Goal: Task Accomplishment & Management: Use online tool/utility

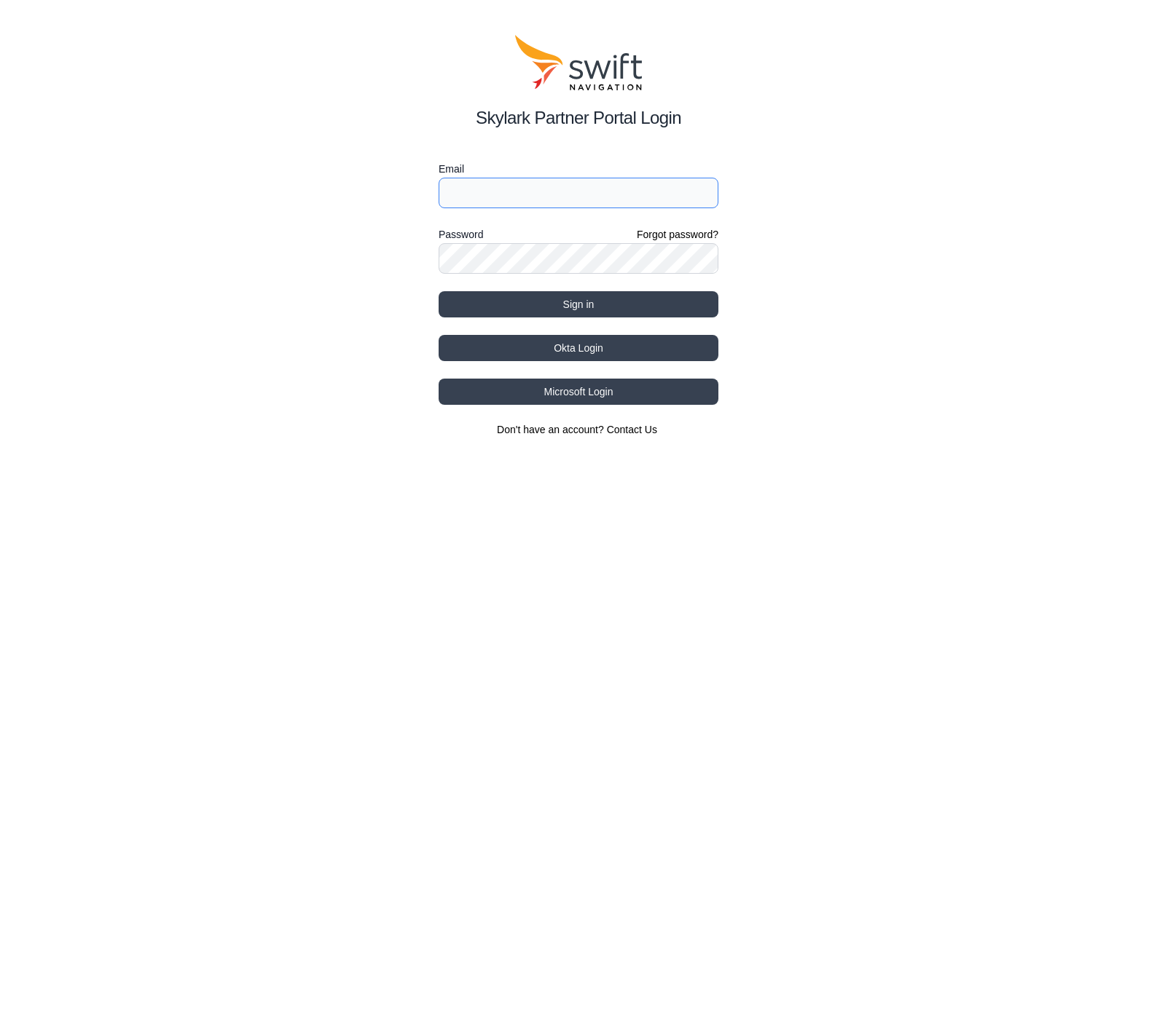
type input "[EMAIL_ADDRESS][DOMAIN_NAME]"
click at [578, 304] on button "Sign in" at bounding box center [578, 304] width 280 height 27
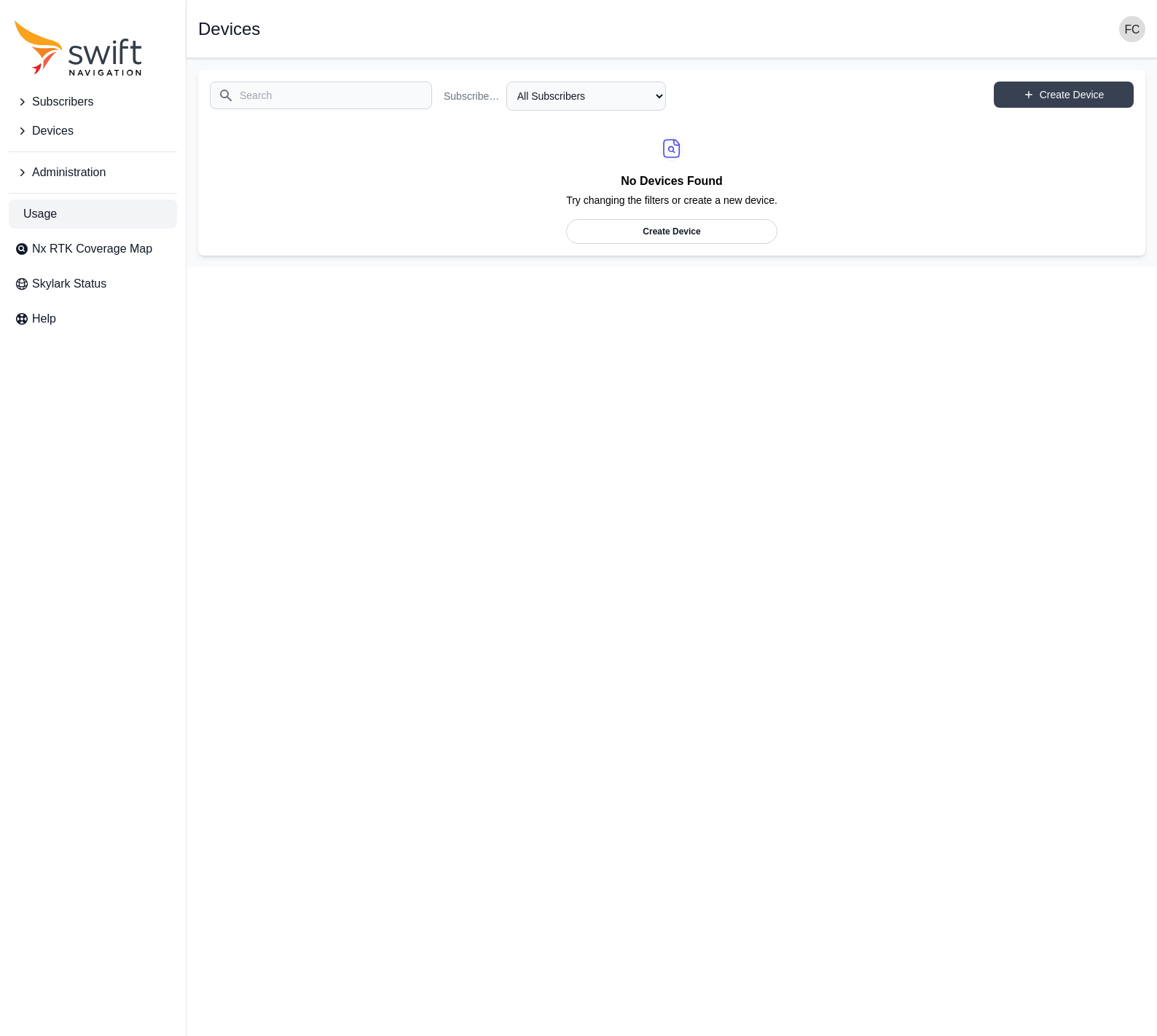
click at [56, 215] on span "Usage" at bounding box center [39, 214] width 34 height 17
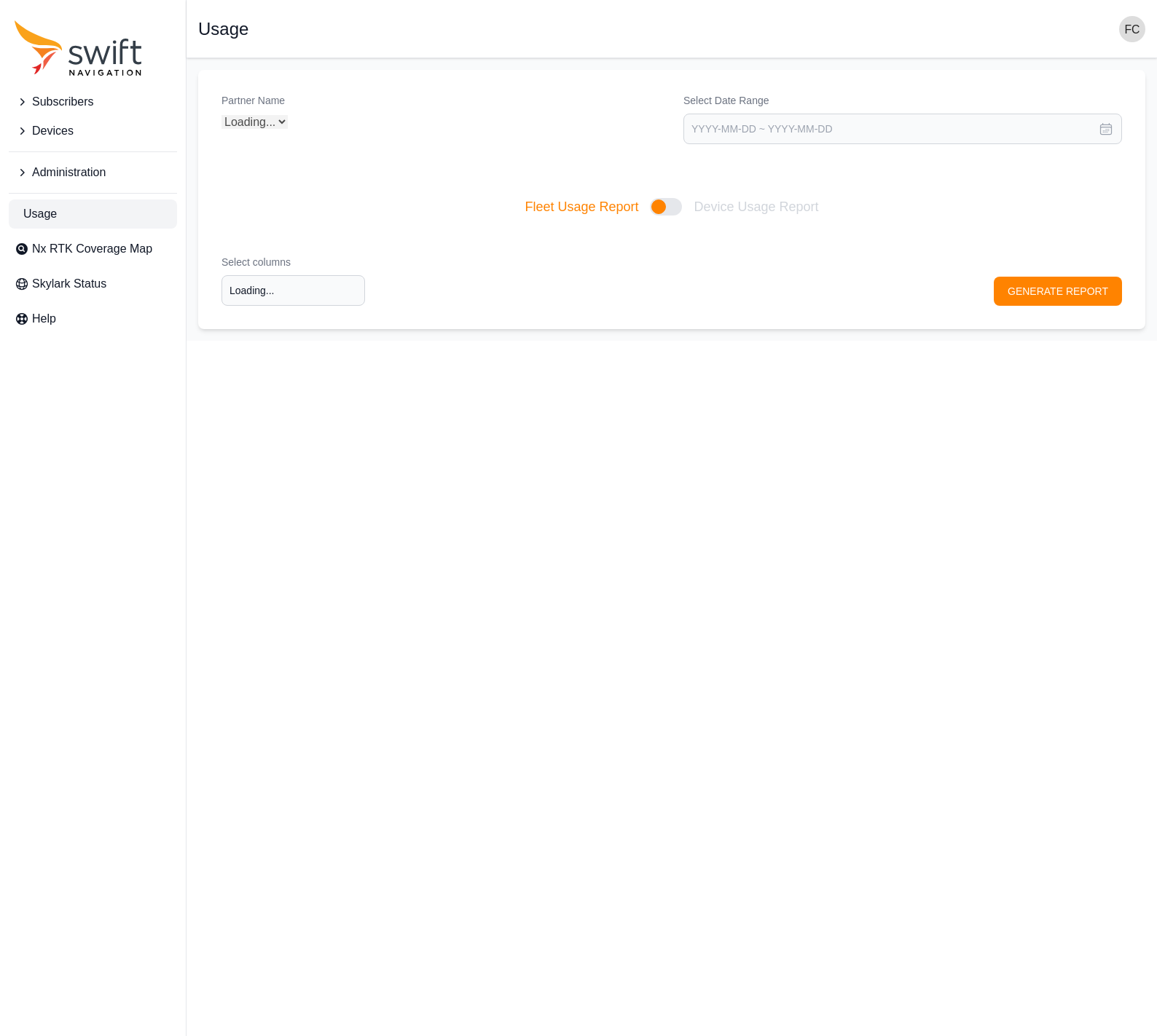
type input "Select columns"
select select "Partner Name"
click at [63, 178] on span "Administration" at bounding box center [69, 172] width 73 height 17
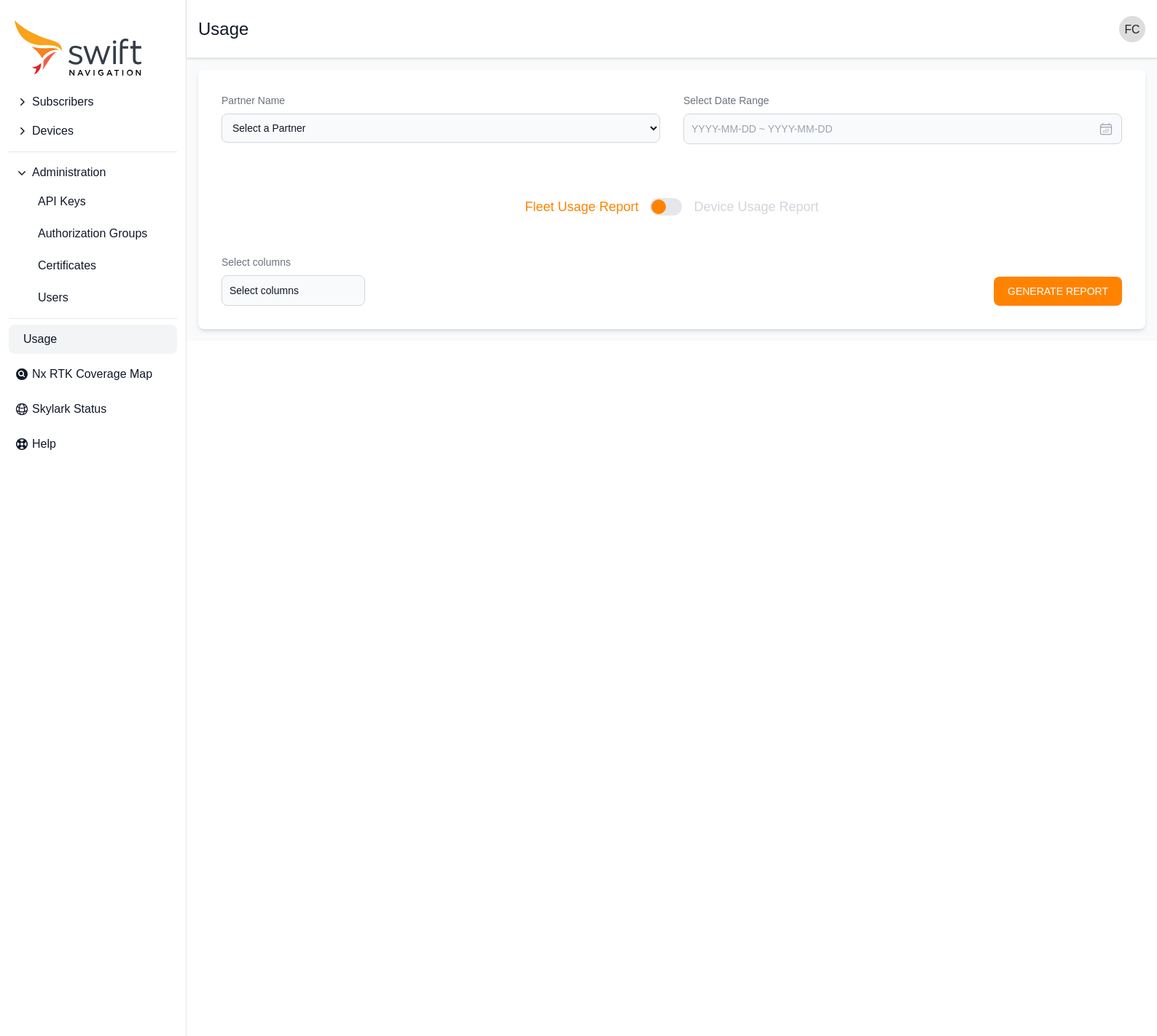
click at [63, 134] on span "Devices" at bounding box center [52, 131] width 41 height 17
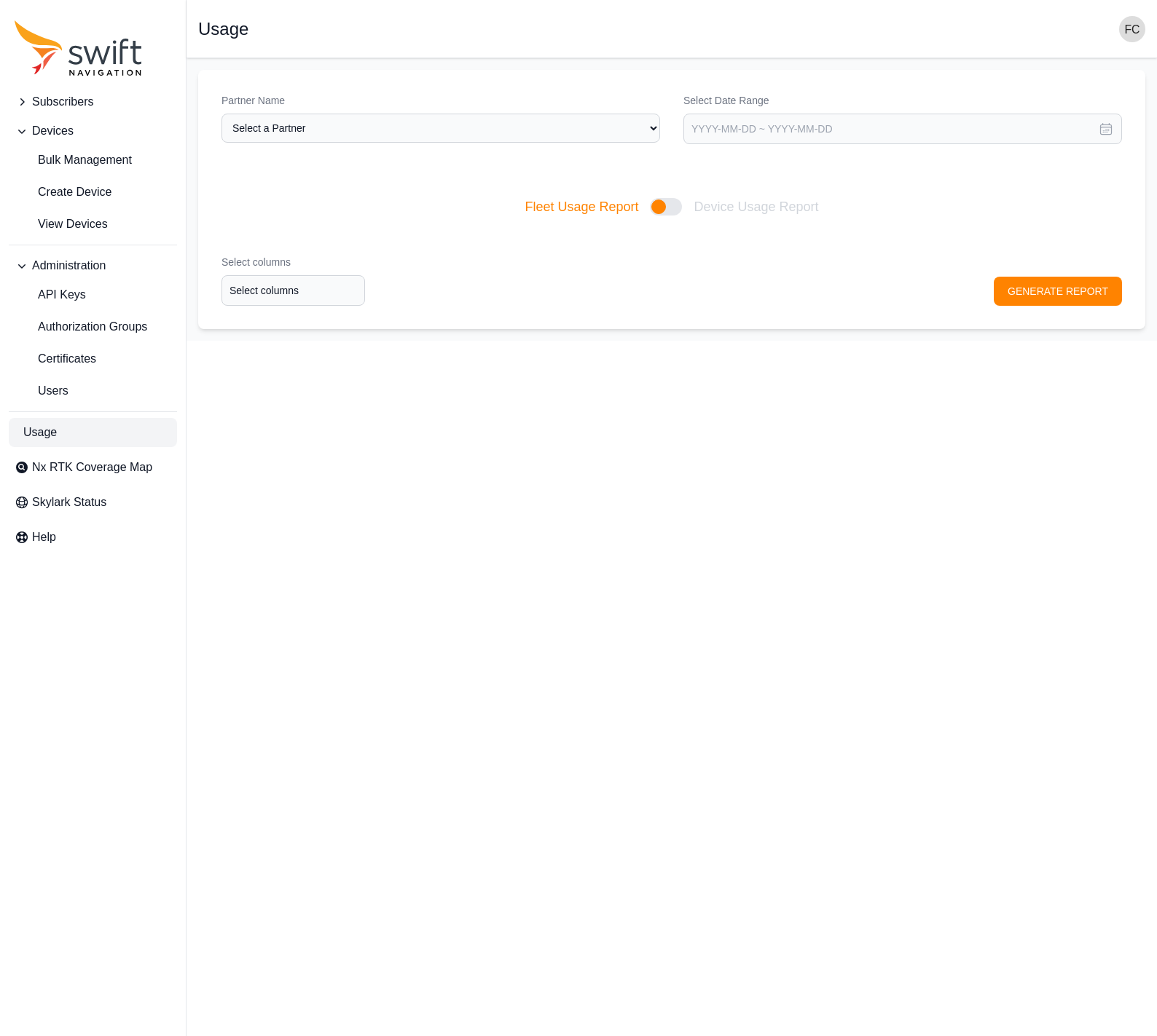
click at [64, 109] on span "Subscribers" at bounding box center [62, 101] width 61 height 17
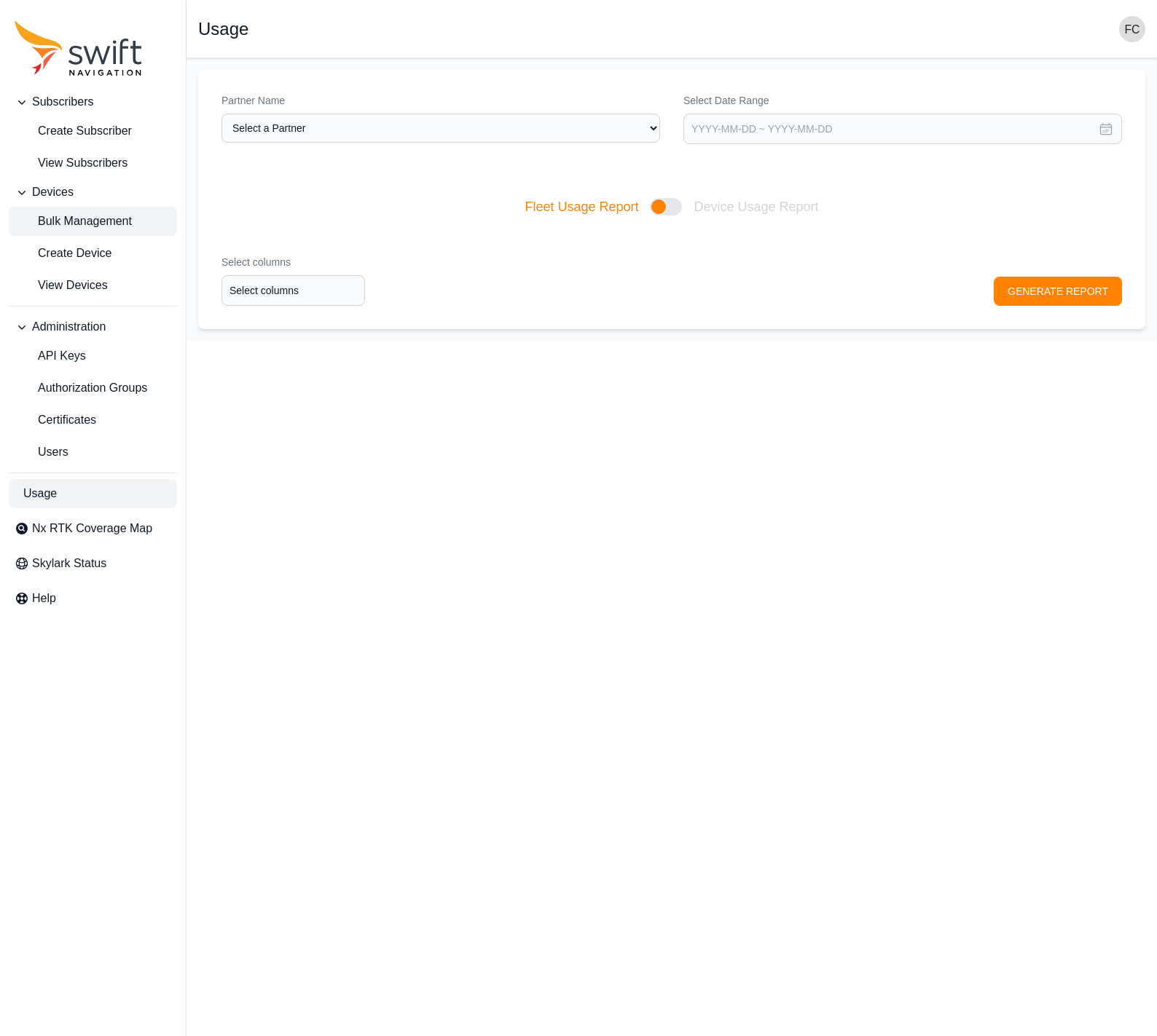
click at [96, 223] on span "Bulk Management" at bounding box center [73, 221] width 117 height 17
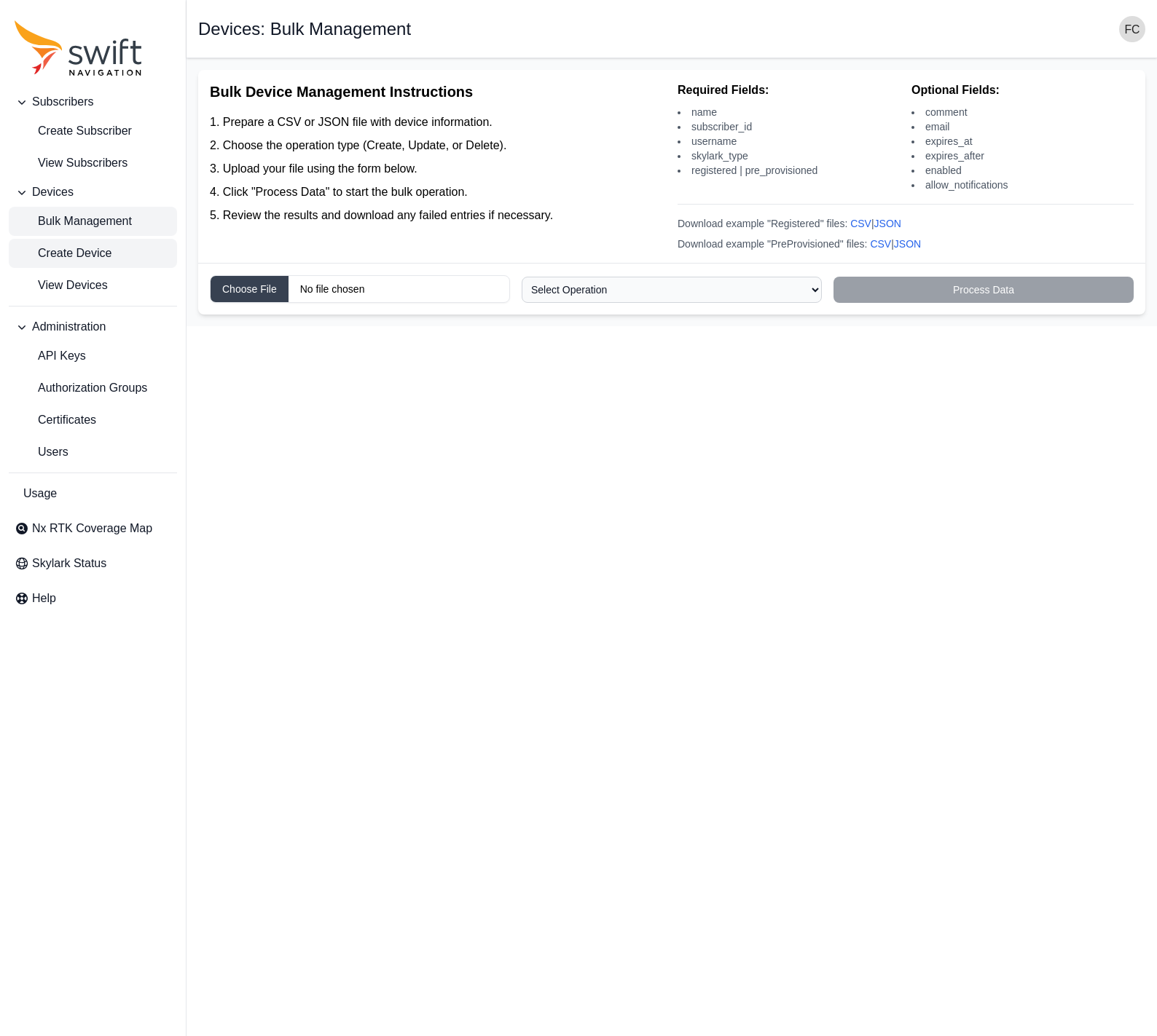
click at [112, 256] on link "Create Device" at bounding box center [93, 253] width 168 height 29
